Goal: Information Seeking & Learning: Learn about a topic

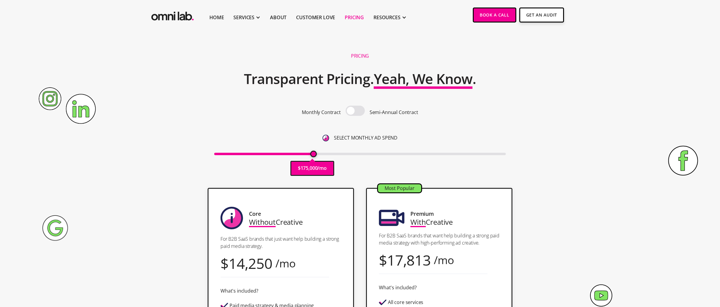
type input "175000"
click at [313, 154] on input "range" at bounding box center [360, 154] width 292 height 2
click at [359, 108] on span at bounding box center [355, 111] width 19 height 10
click at [355, 111] on input "checkbox" at bounding box center [355, 111] width 0 height 0
click at [359, 107] on span at bounding box center [355, 111] width 19 height 10
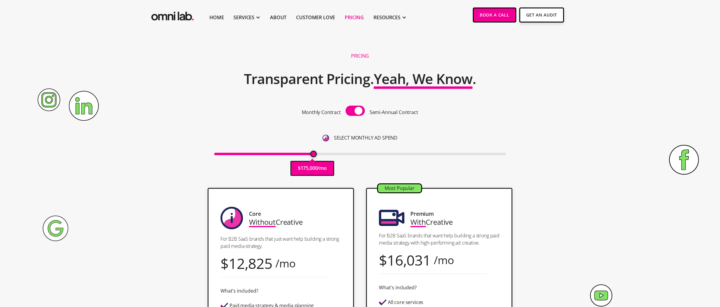
click at [355, 111] on input "checkbox" at bounding box center [355, 111] width 0 height 0
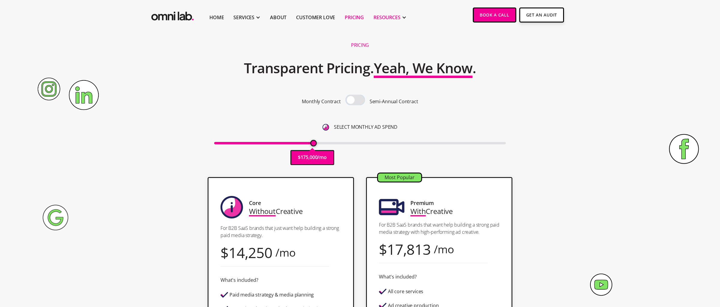
scroll to position [19, 0]
